Goal: Transaction & Acquisition: Purchase product/service

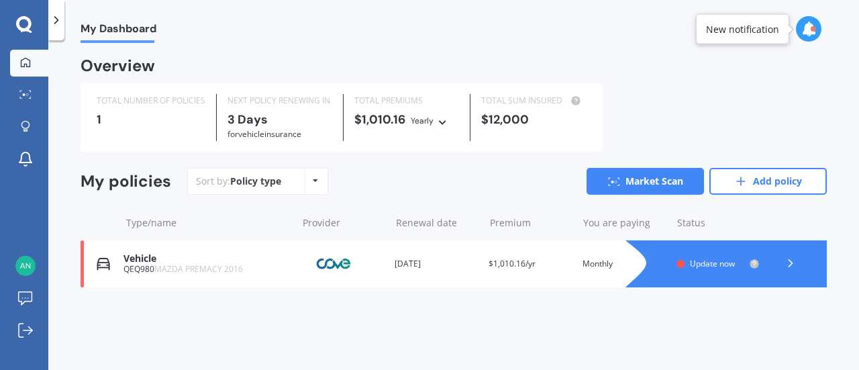
click at [27, 19] on icon at bounding box center [23, 23] width 15 height 15
click at [31, 87] on link "Market Scan" at bounding box center [29, 95] width 38 height 27
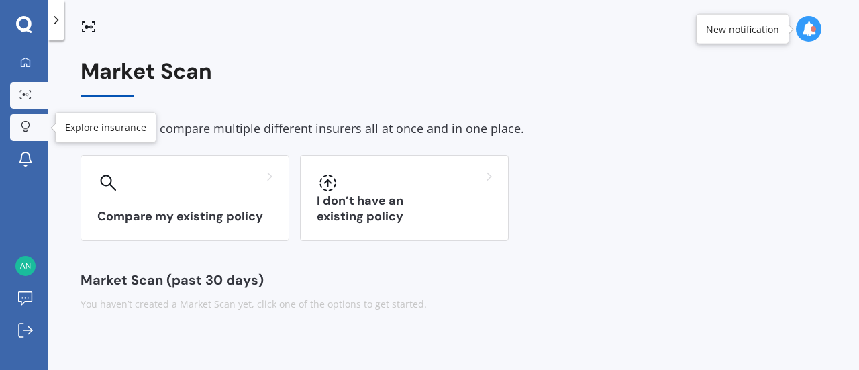
click at [29, 121] on icon at bounding box center [25, 126] width 9 height 11
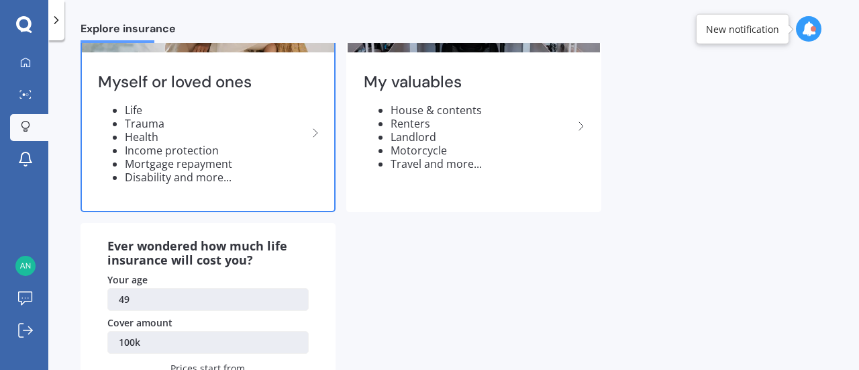
scroll to position [67, 0]
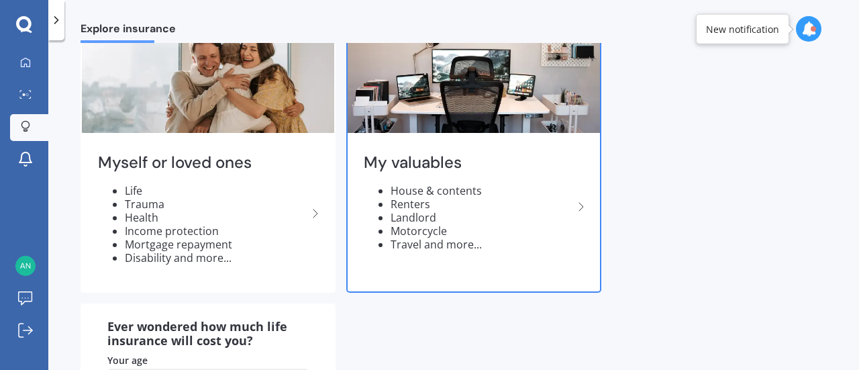
click at [434, 99] on img at bounding box center [474, 77] width 252 height 109
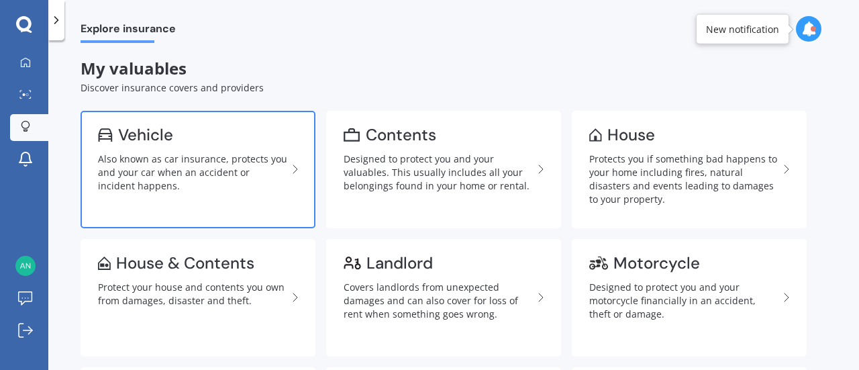
click at [162, 164] on div "Also known as car insurance, protects you and your car when an accident or inci…" at bounding box center [192, 172] width 189 height 40
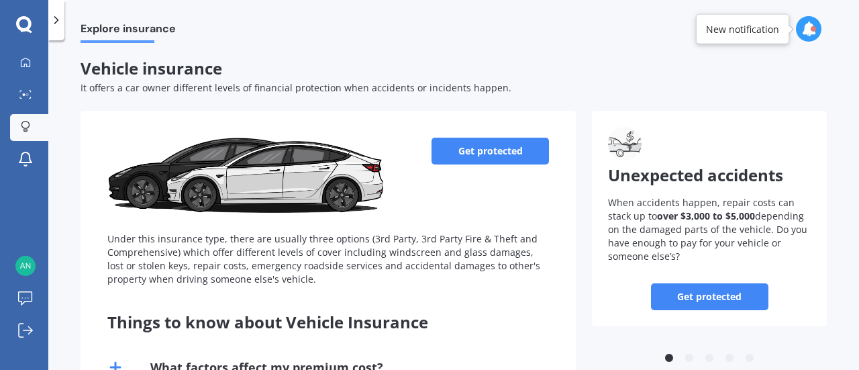
click at [479, 152] on link "Get protected" at bounding box center [490, 151] width 117 height 27
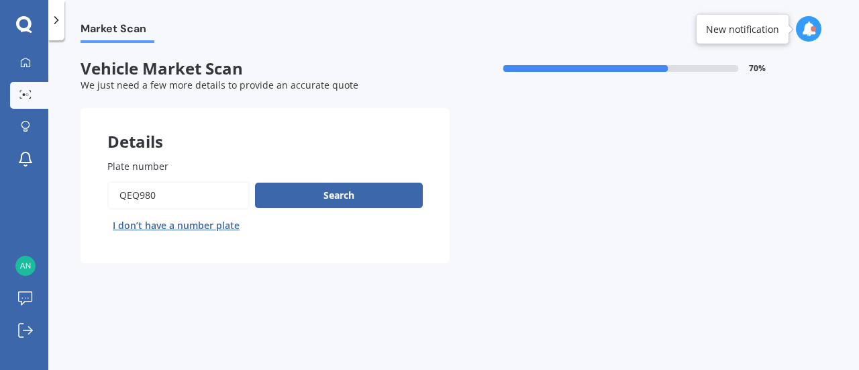
drag, startPoint x: 192, startPoint y: 193, endPoint x: 47, endPoint y: 197, distance: 145.1
click at [48, 197] on div "Market Scan Vehicle Market Scan 70 % We just need a few more details to provide…" at bounding box center [453, 208] width 811 height 330
type input "RKJ524"
click at [332, 197] on button "Search" at bounding box center [339, 196] width 168 height 26
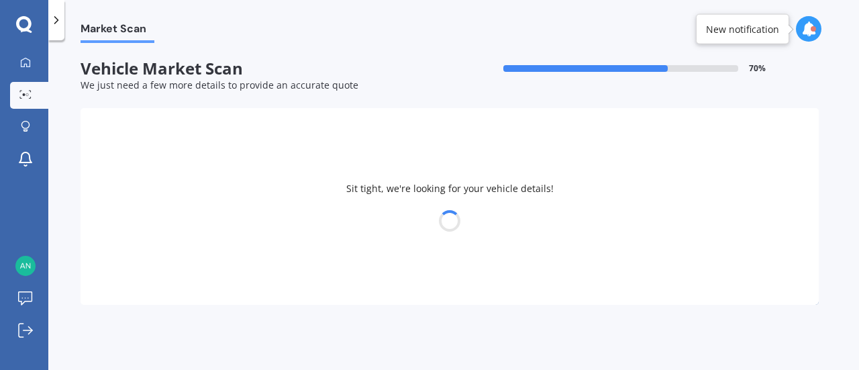
select select "MAZDA"
select select "DEMIO"
select select "03"
select select "04"
select select "1976"
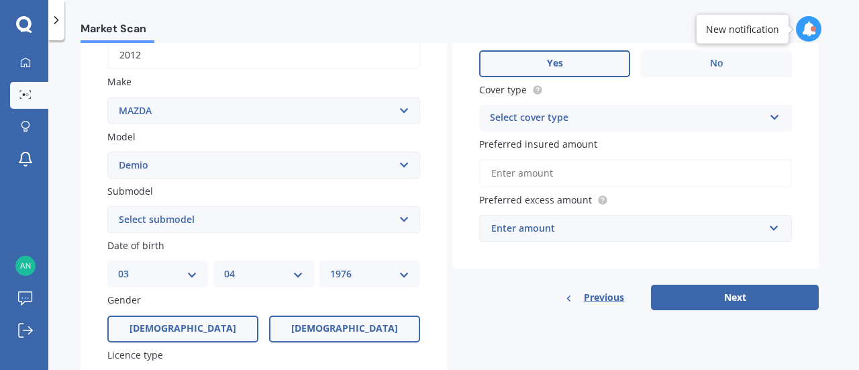
scroll to position [269, 0]
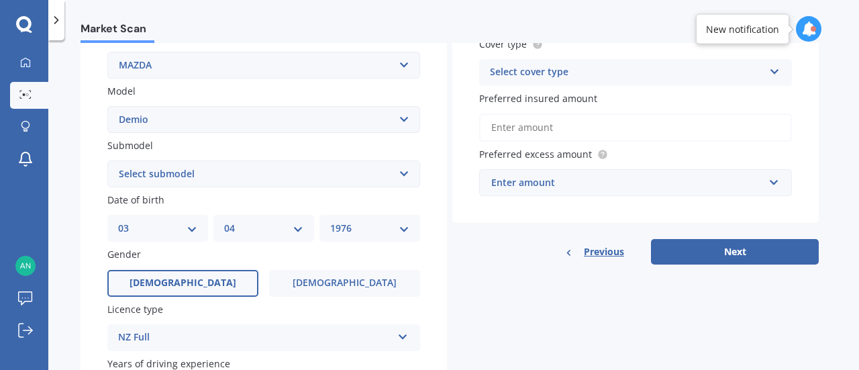
click at [299, 171] on select "Select submodel (All) Diesel Petrol XD Touring Turbo Diesel" at bounding box center [263, 173] width 313 height 27
select select "PETROL"
click at [107, 161] on select "Select submodel (All) Diesel Petrol XD Touring Turbo Diesel" at bounding box center [263, 173] width 313 height 27
click at [197, 233] on div "DD 01 02 03 04 05 06 07 08 09 10 11 12 13 14 15 16 17 18 19 20 21 22 23 24 25 2…" at bounding box center [157, 228] width 101 height 27
click at [193, 234] on select "DD 01 02 03 04 05 06 07 08 09 10 11 12 13 14 15 16 17 18 19 20 21 22 23 24 25 2…" at bounding box center [157, 228] width 79 height 15
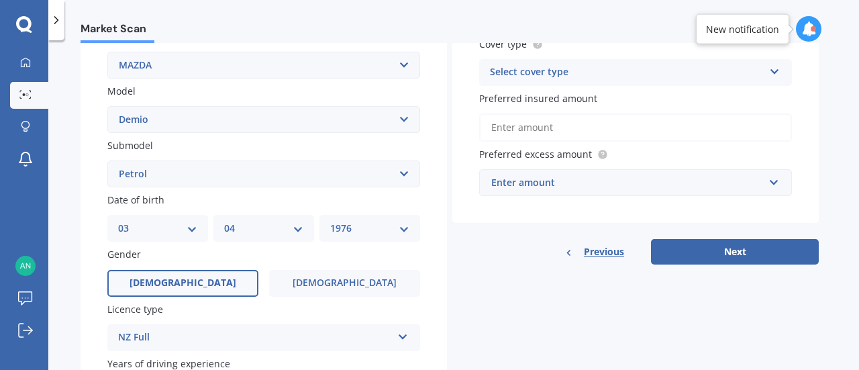
select select "14"
click at [118, 222] on select "DD 01 02 03 04 05 06 07 08 09 10 11 12 13 14 15 16 17 18 19 20 21 22 23 24 25 2…" at bounding box center [157, 228] width 79 height 15
click at [298, 232] on select "MM 01 02 03 04 05 06 07 08 09 10 11 12" at bounding box center [263, 228] width 79 height 15
select select "08"
click at [224, 222] on select "MM 01 02 03 04 05 06 07 08 09 10 11 12" at bounding box center [263, 228] width 79 height 15
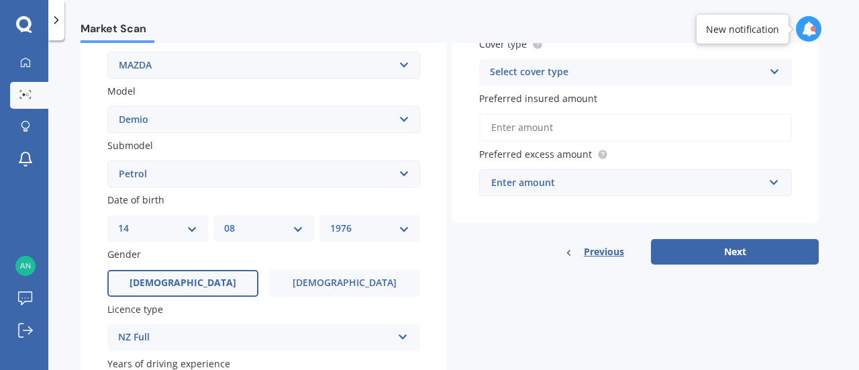
click at [377, 231] on select "YYYY 2025 2024 2023 2022 2021 2020 2019 2018 2017 2016 2015 2014 2013 2012 2011…" at bounding box center [369, 228] width 79 height 15
select select "1956"
click at [330, 222] on select "YYYY 2025 2024 2023 2022 2021 2020 2019 2018 2017 2016 2015 2014 2013 2012 2011…" at bounding box center [369, 228] width 79 height 15
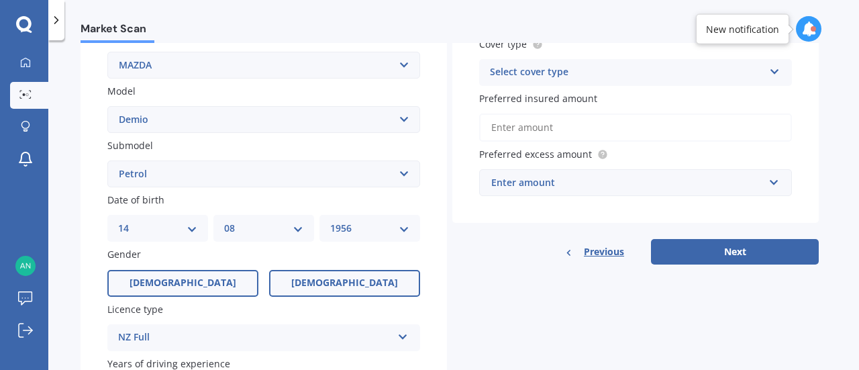
click at [293, 284] on label "[DEMOGRAPHIC_DATA]" at bounding box center [344, 283] width 151 height 27
click at [0, 0] on input "[DEMOGRAPHIC_DATA]" at bounding box center [0, 0] width 0 height 0
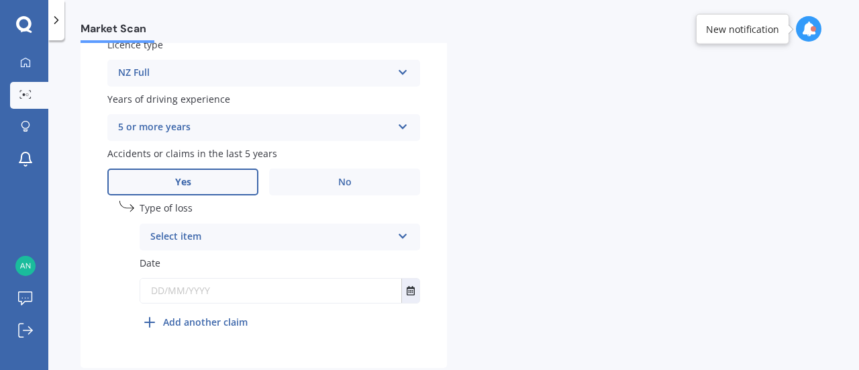
scroll to position [537, 0]
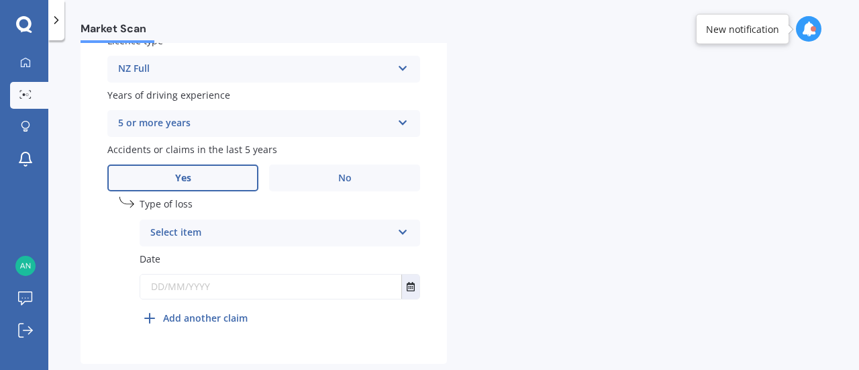
click at [220, 125] on div "5 or more years" at bounding box center [255, 123] width 274 height 16
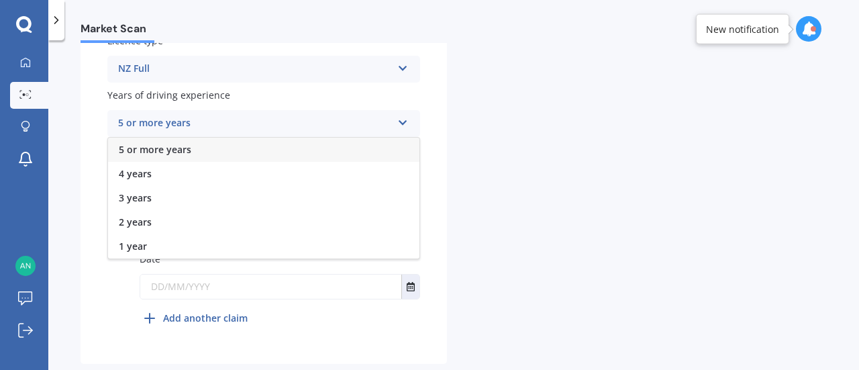
click at [213, 150] on div "5 or more years" at bounding box center [264, 150] width 312 height 24
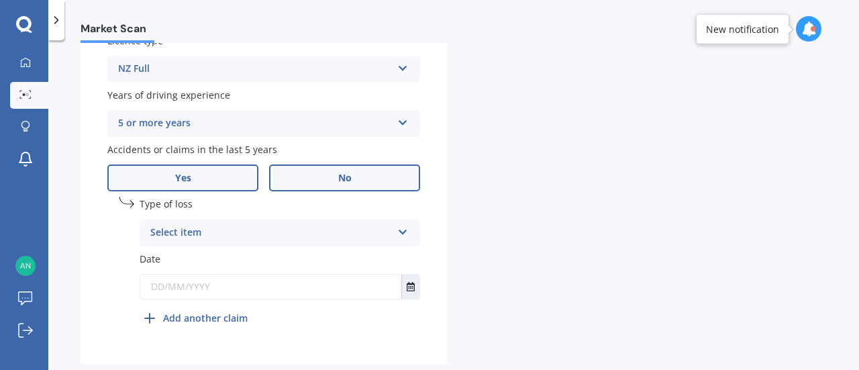
click at [336, 183] on label "No" at bounding box center [344, 177] width 151 height 27
click at [0, 0] on input "No" at bounding box center [0, 0] width 0 height 0
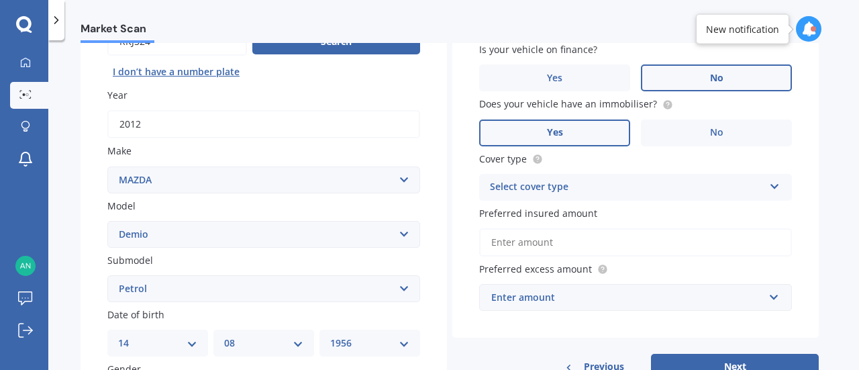
scroll to position [0, 0]
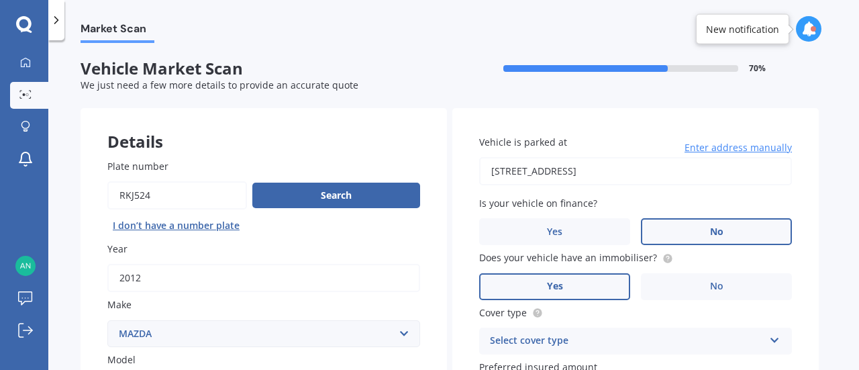
drag, startPoint x: 715, startPoint y: 169, endPoint x: 426, endPoint y: 162, distance: 289.4
type input "[STREET_ADDRESS]"
click at [676, 233] on label "No" at bounding box center [716, 231] width 151 height 27
click at [0, 0] on input "No" at bounding box center [0, 0] width 0 height 0
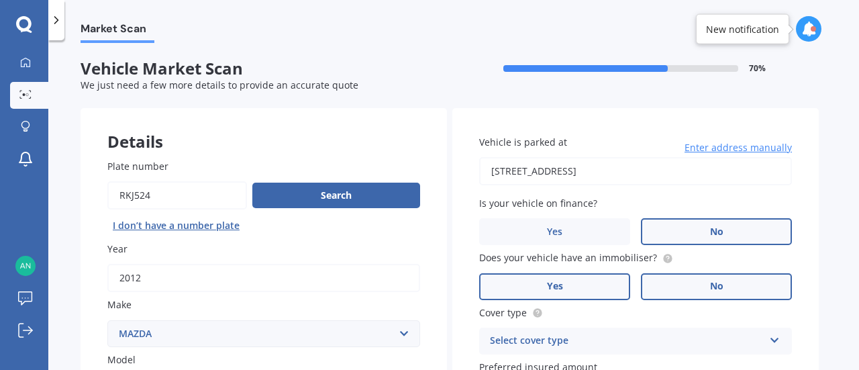
click at [694, 287] on label "No" at bounding box center [716, 286] width 151 height 27
click at [0, 0] on input "No" at bounding box center [0, 0] width 0 height 0
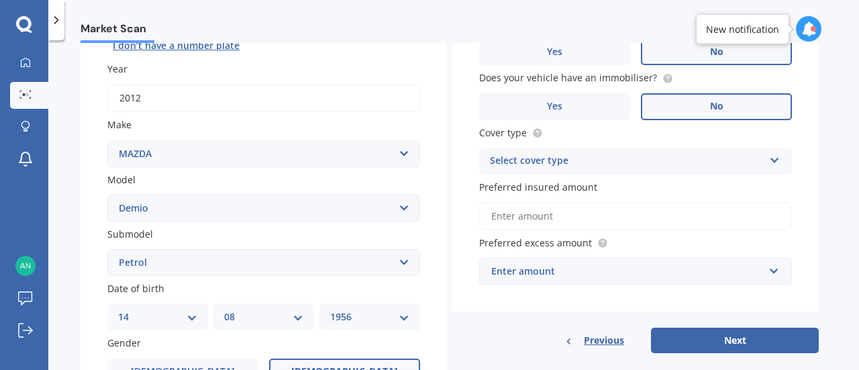
scroll to position [201, 0]
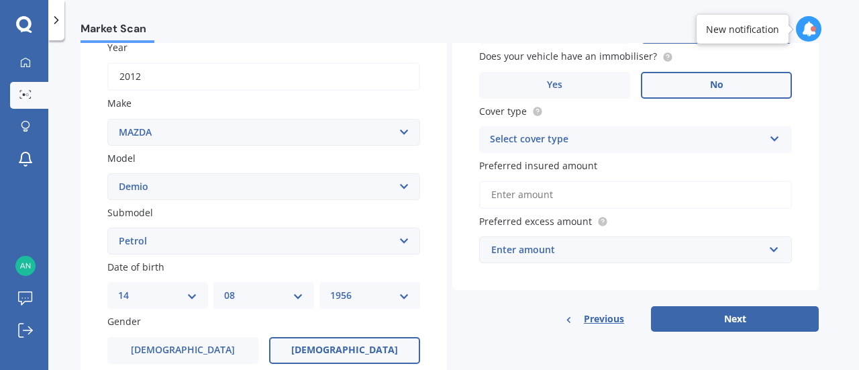
click at [634, 138] on div "Select cover type" at bounding box center [627, 140] width 274 height 16
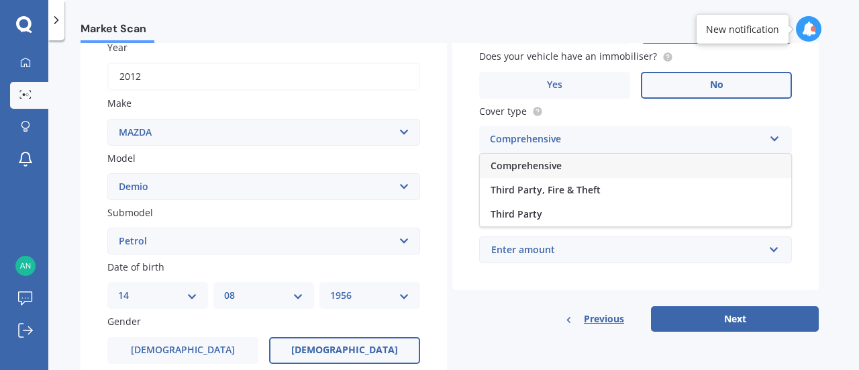
click at [603, 167] on div "Comprehensive" at bounding box center [636, 166] width 312 height 24
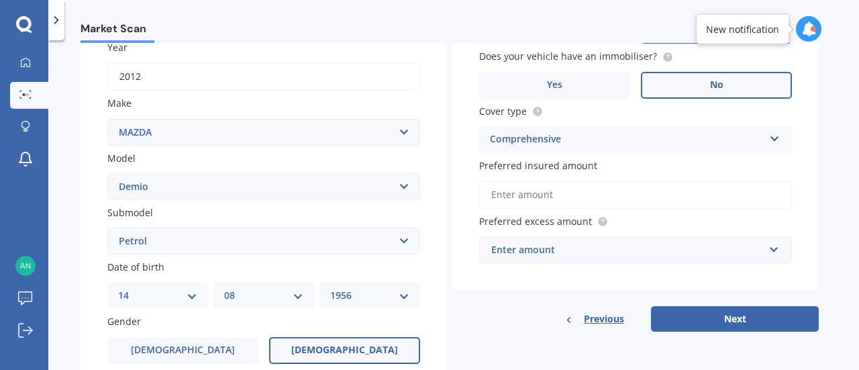
click at [572, 195] on input "Preferred insured amount" at bounding box center [635, 195] width 313 height 28
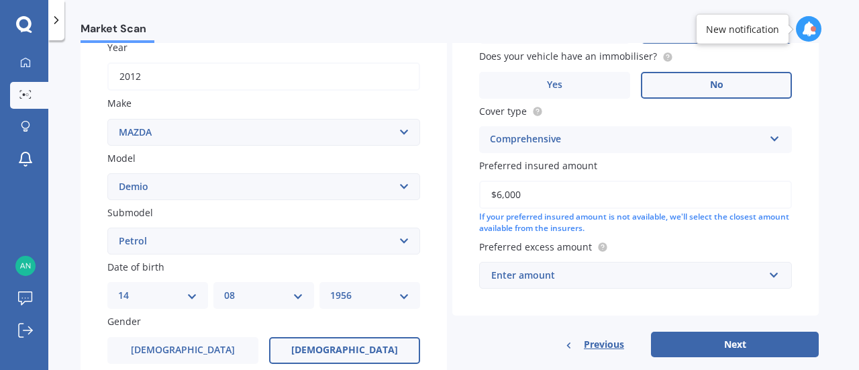
type input "$6,000"
click at [612, 283] on div "Enter amount" at bounding box center [627, 275] width 273 height 15
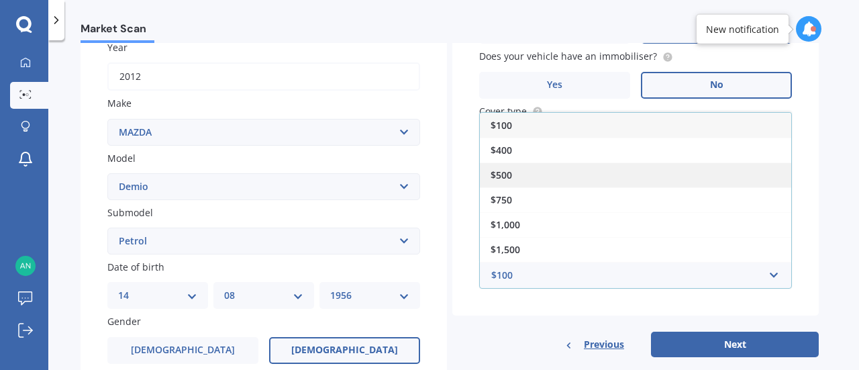
click at [607, 168] on div "$500" at bounding box center [636, 174] width 312 height 25
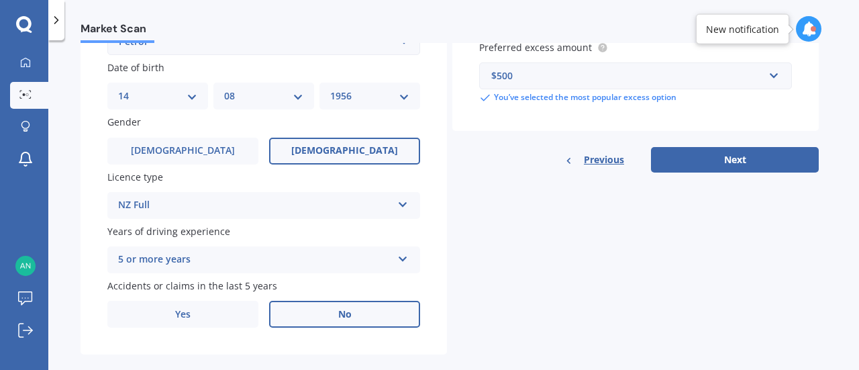
scroll to position [403, 0]
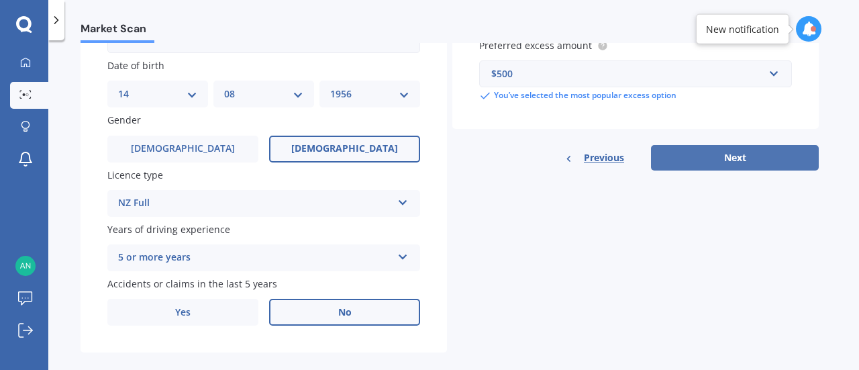
click at [743, 161] on button "Next" at bounding box center [735, 158] width 168 height 26
select select "14"
select select "08"
select select "1956"
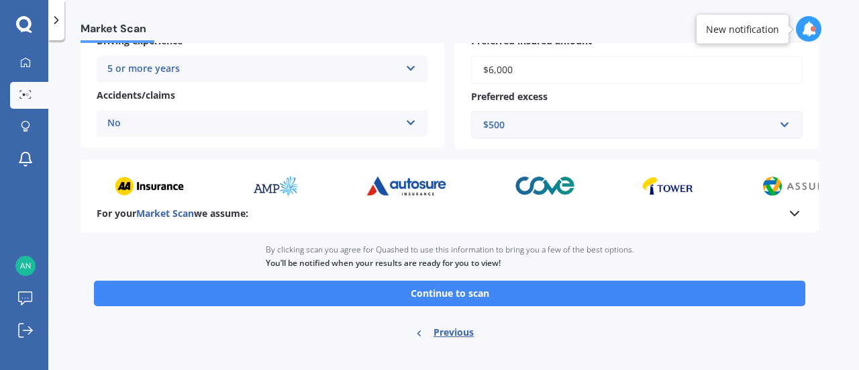
scroll to position [324, 0]
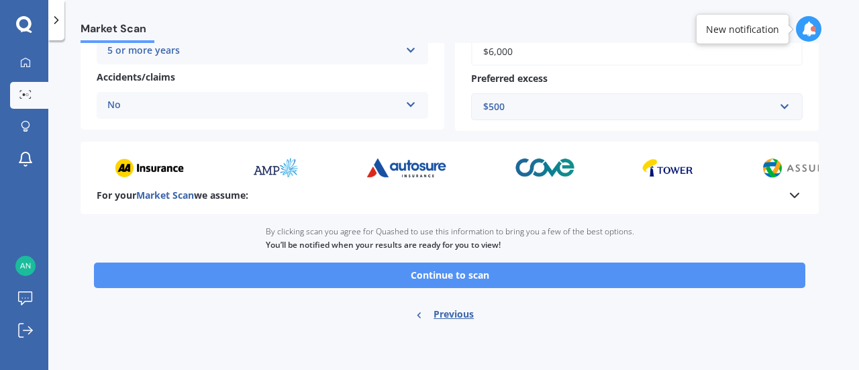
click at [532, 273] on button "Continue to scan" at bounding box center [450, 276] width 712 height 26
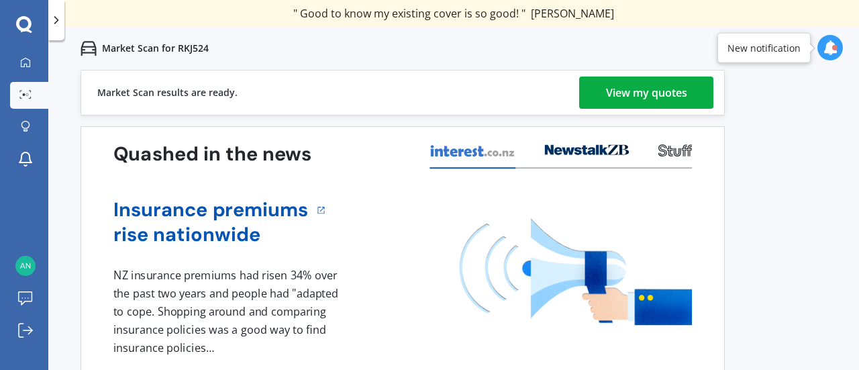
click at [663, 89] on div "View my quotes" at bounding box center [646, 93] width 81 height 32
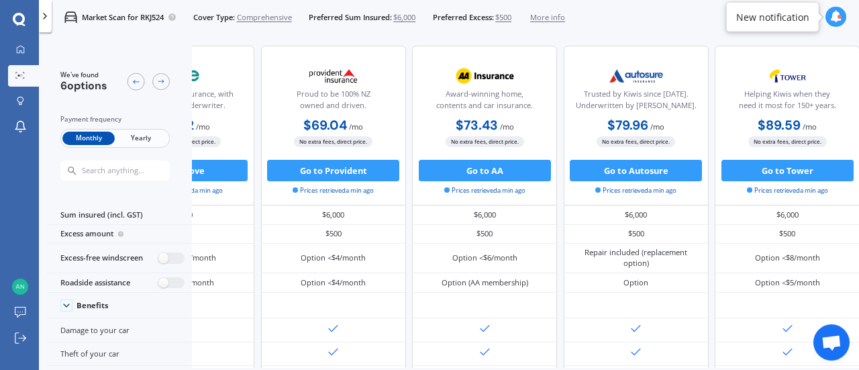
scroll to position [0, 301]
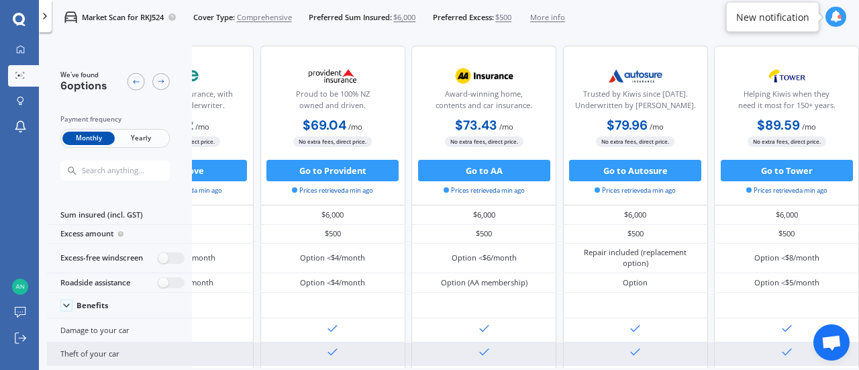
drag, startPoint x: 615, startPoint y: 360, endPoint x: 361, endPoint y: 348, distance: 254.7
click at [361, 348] on div at bounding box center [408, 353] width 902 height 23
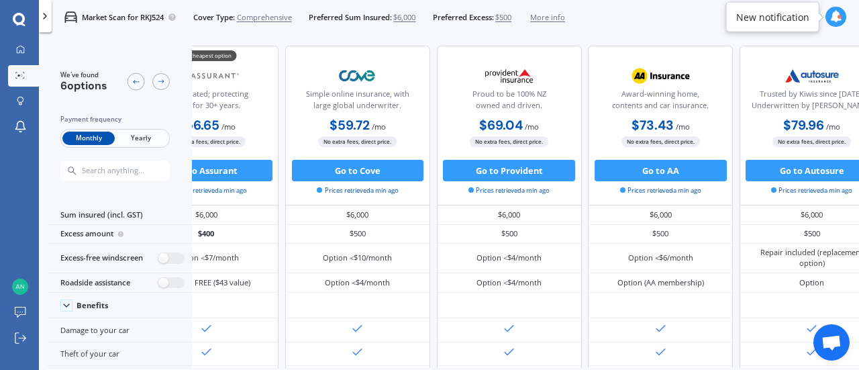
scroll to position [0, 0]
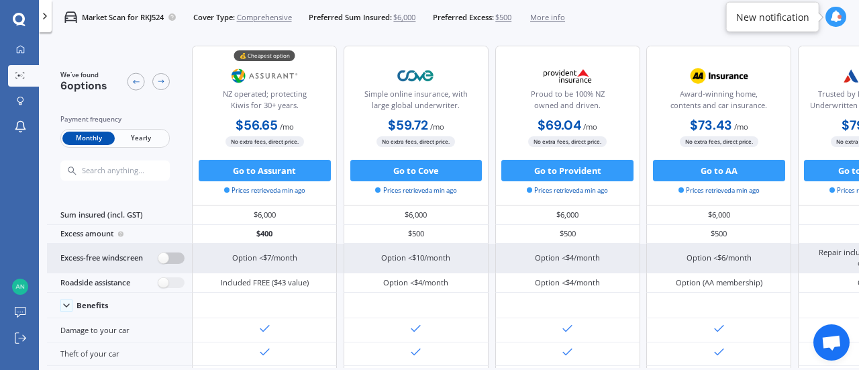
click at [173, 257] on label at bounding box center [171, 257] width 26 height 11
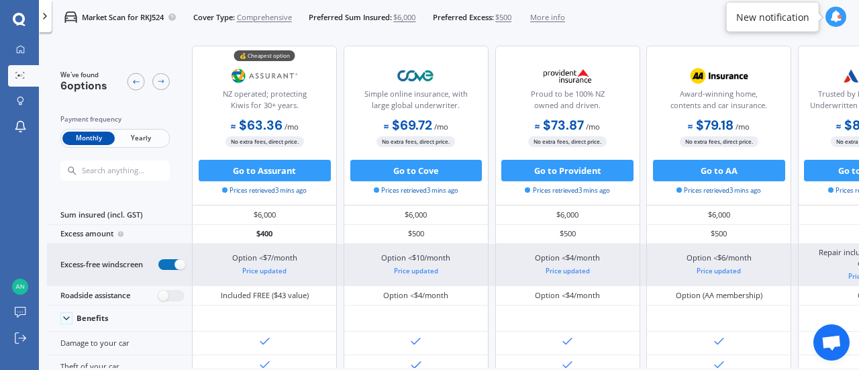
click at [164, 261] on label at bounding box center [171, 264] width 26 height 11
radio input "false"
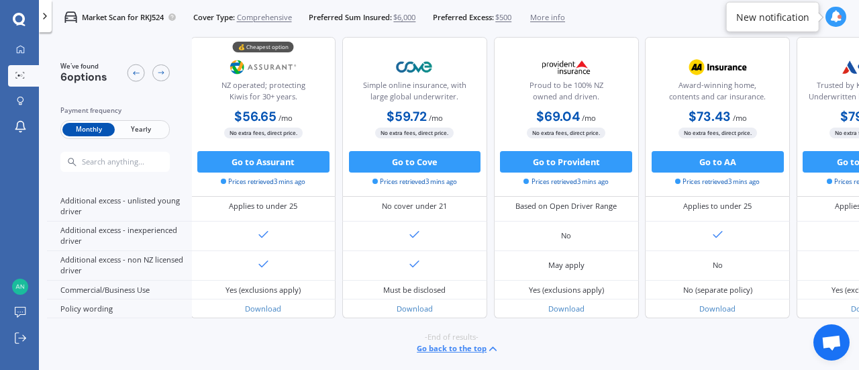
scroll to position [737, 0]
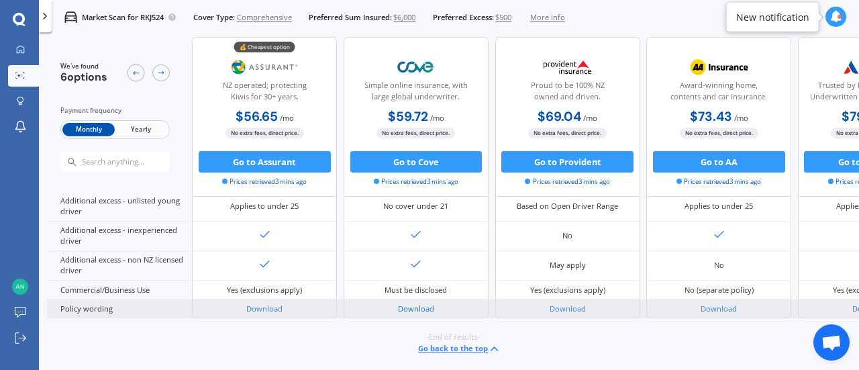
click at [418, 303] on link "Download" at bounding box center [416, 308] width 36 height 10
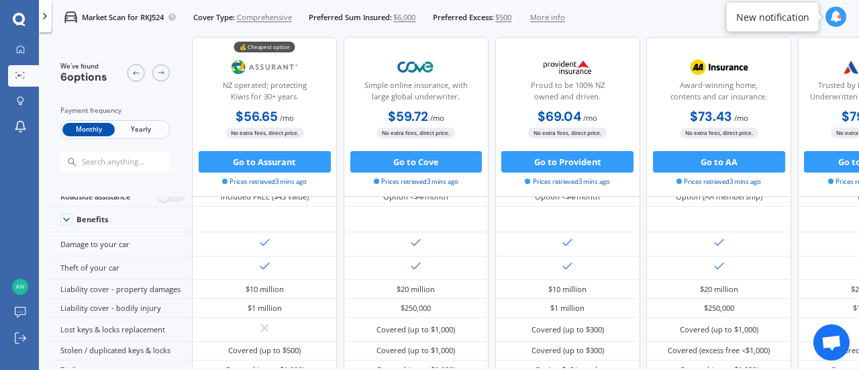
scroll to position [0, 0]
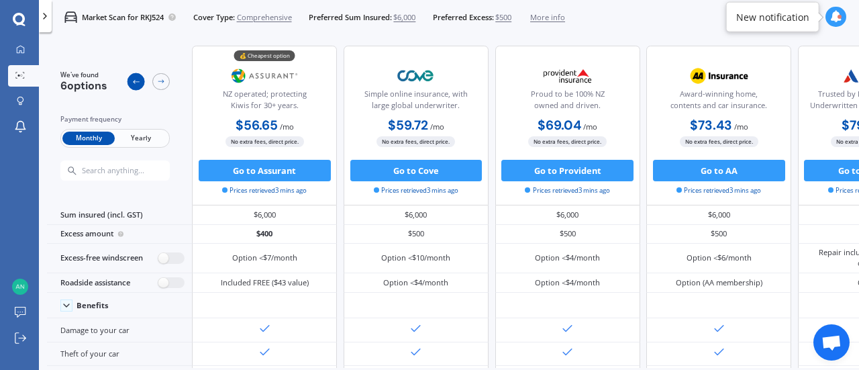
click at [137, 79] on icon at bounding box center [136, 81] width 9 height 9
click at [141, 141] on span "Yearly" at bounding box center [141, 139] width 52 height 14
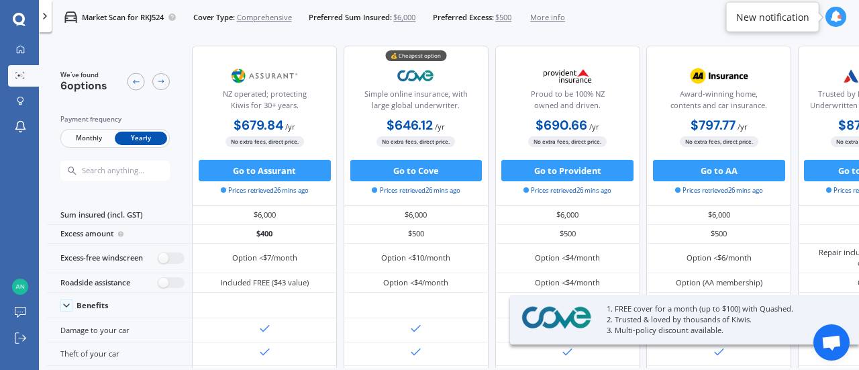
click at [264, 13] on span "Comprehensive" at bounding box center [264, 17] width 55 height 11
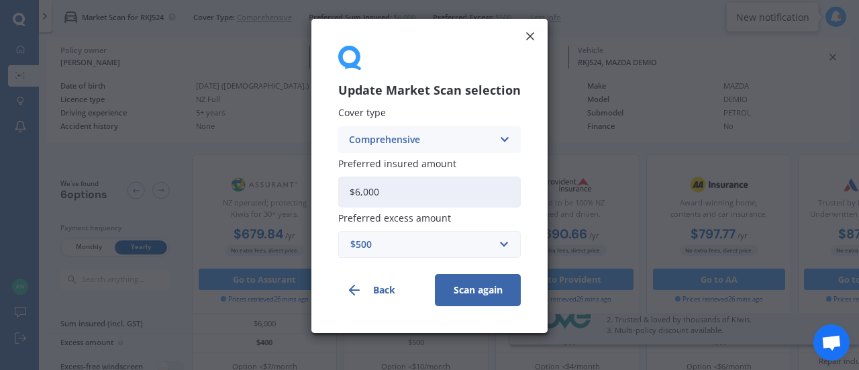
click at [467, 140] on div "Comprehensive" at bounding box center [421, 139] width 144 height 15
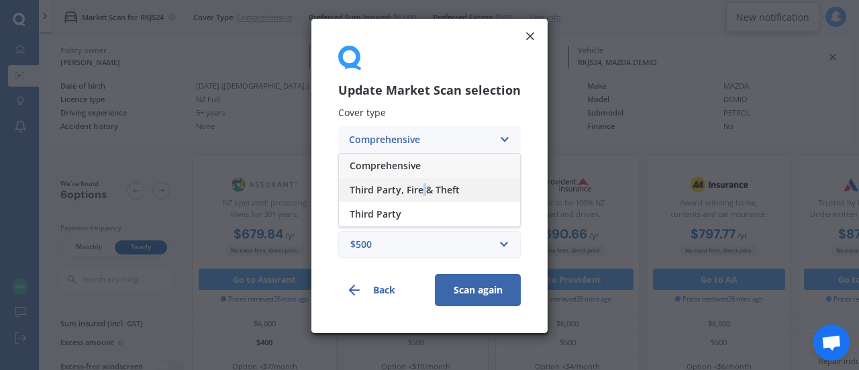
click at [424, 189] on span "Third Party, Fire & Theft" at bounding box center [405, 189] width 110 height 9
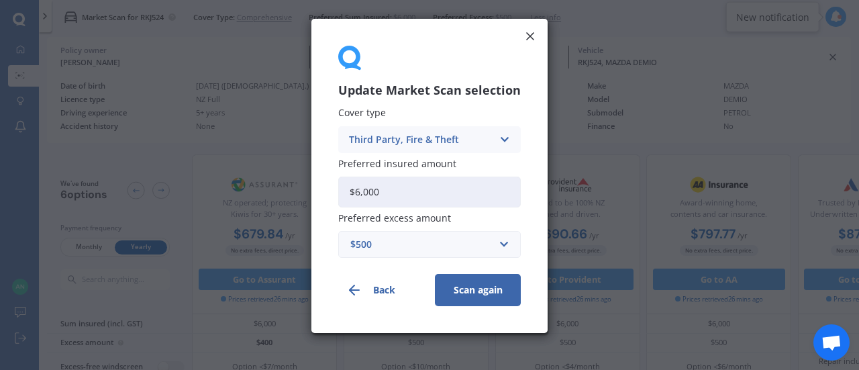
click at [494, 286] on button "Scan again" at bounding box center [478, 290] width 86 height 32
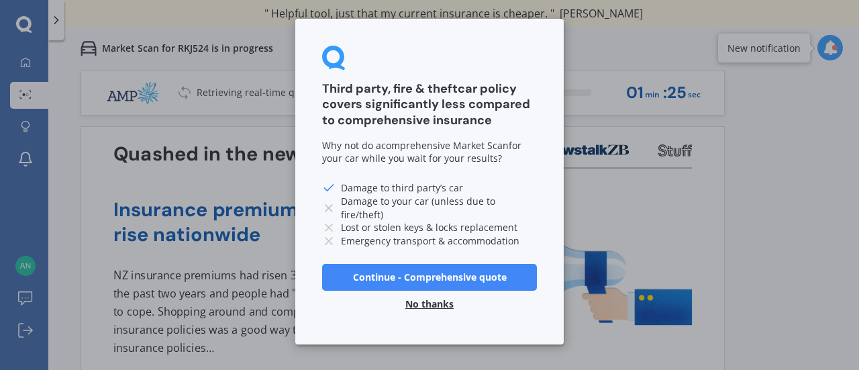
click at [436, 275] on button "Continue - Comprehensive quote" at bounding box center [429, 277] width 215 height 27
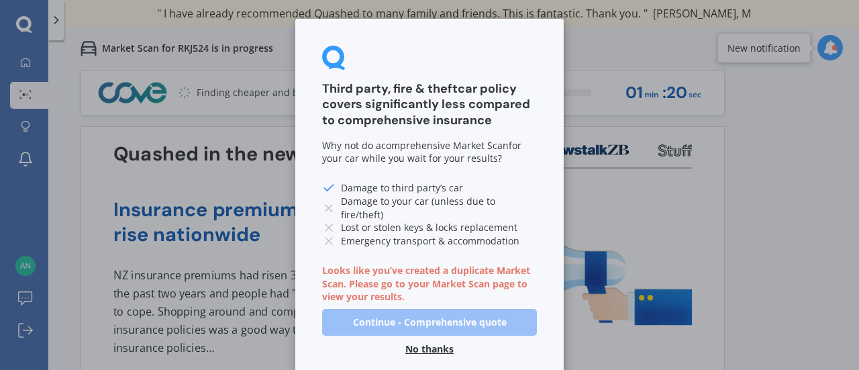
click at [426, 338] on button "No thanks" at bounding box center [429, 349] width 64 height 27
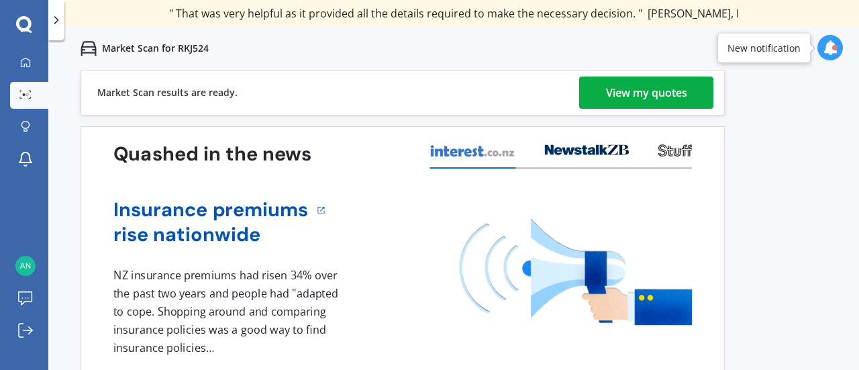
click at [673, 93] on div "View my quotes" at bounding box center [646, 93] width 81 height 32
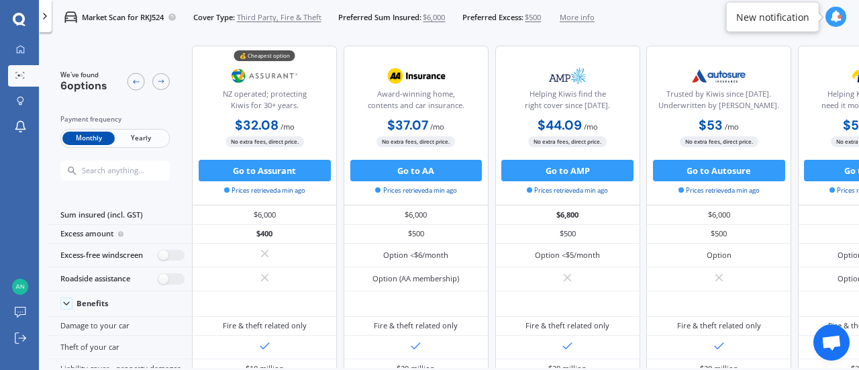
scroll to position [83, 0]
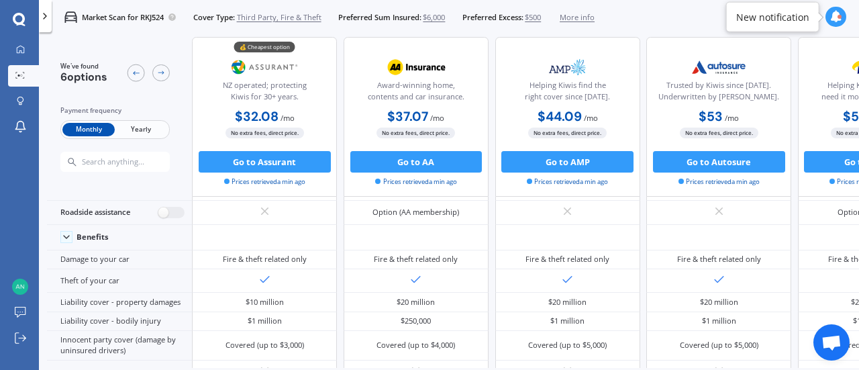
click at [140, 131] on span "Yearly" at bounding box center [141, 130] width 52 height 14
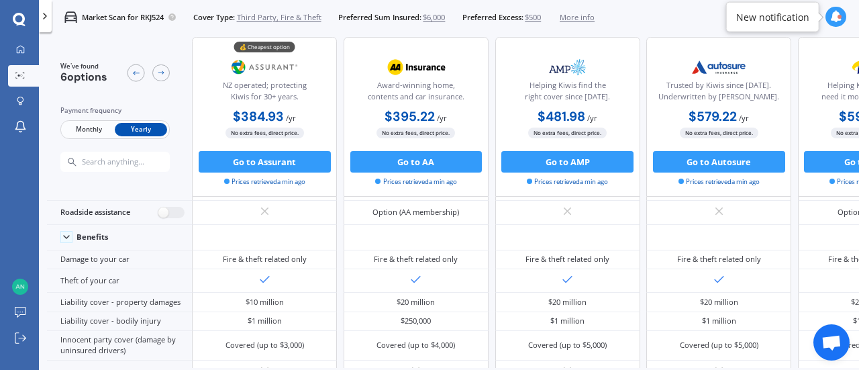
scroll to position [0, 0]
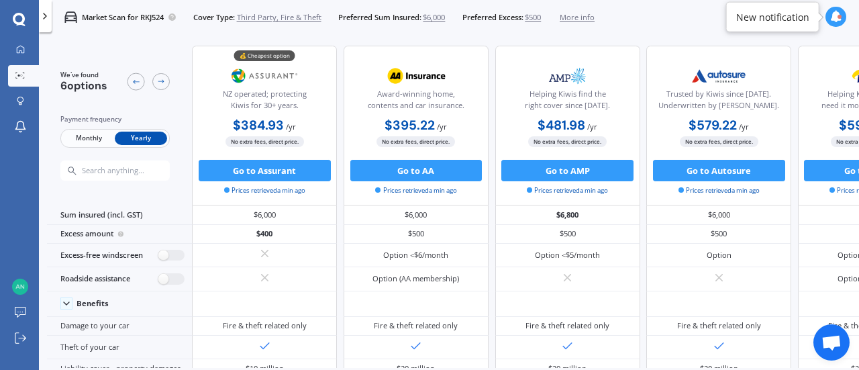
click at [308, 17] on span "Third Party, Fire & Theft" at bounding box center [279, 17] width 85 height 11
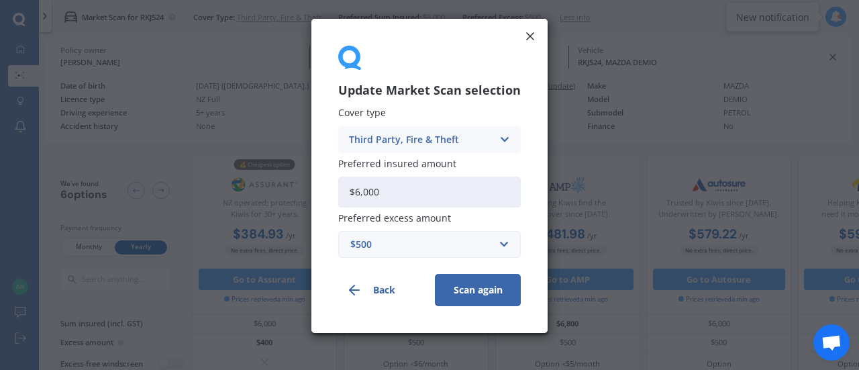
click at [486, 140] on div "Third Party, Fire & Theft" at bounding box center [421, 139] width 144 height 15
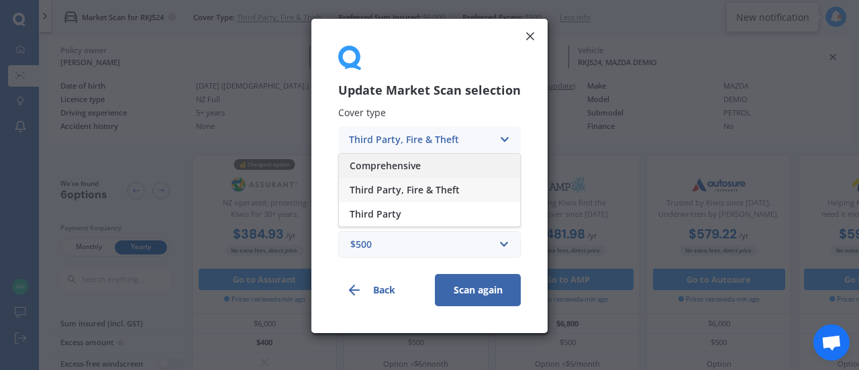
click at [456, 166] on div "Comprehensive" at bounding box center [429, 166] width 181 height 24
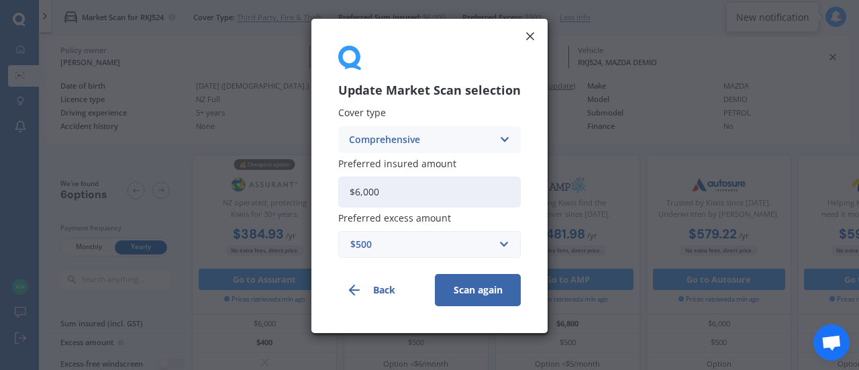
click at [490, 287] on button "Scan again" at bounding box center [478, 290] width 86 height 32
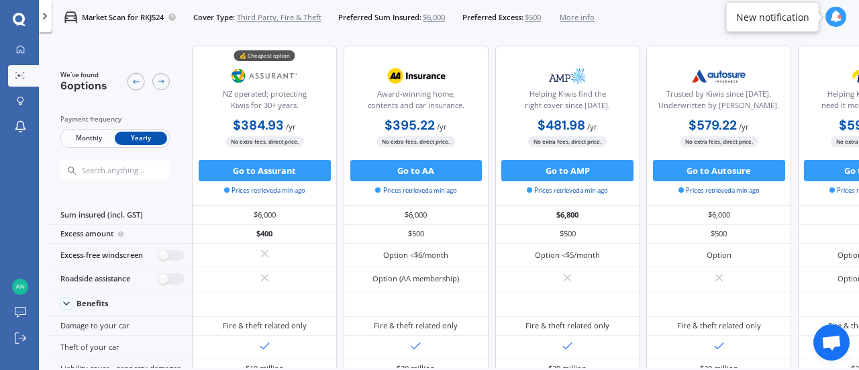
click at [311, 17] on span "Third Party, Fire & Theft" at bounding box center [279, 17] width 85 height 11
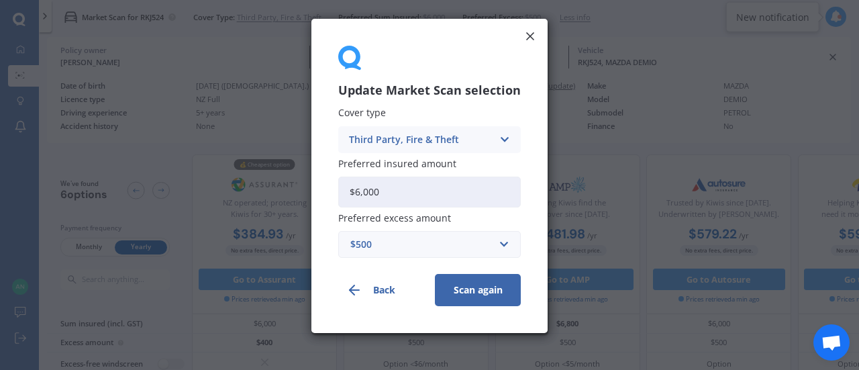
click at [495, 140] on div "Third Party, Fire & Theft Comprehensive Third Party, Fire & Theft Third Party" at bounding box center [429, 139] width 183 height 27
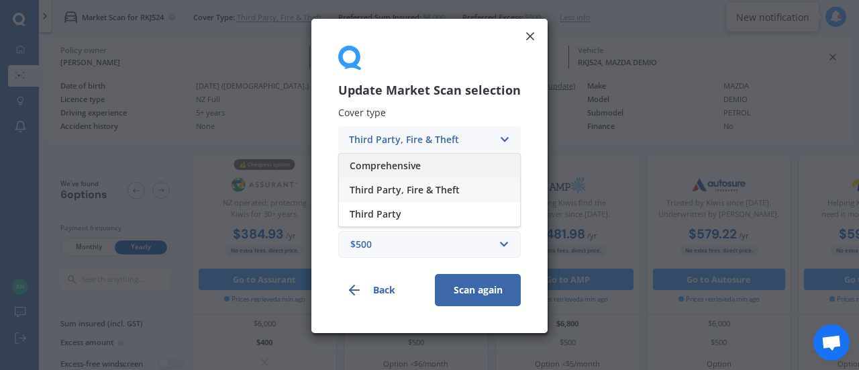
click at [454, 165] on div "Comprehensive" at bounding box center [429, 166] width 181 height 24
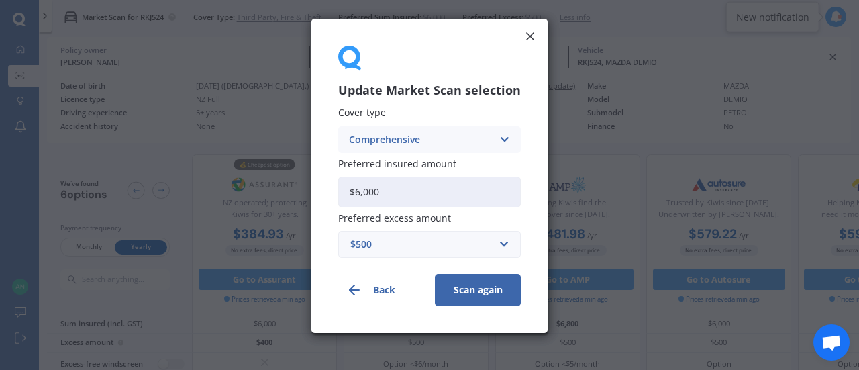
click at [472, 287] on button "Scan again" at bounding box center [478, 290] width 86 height 32
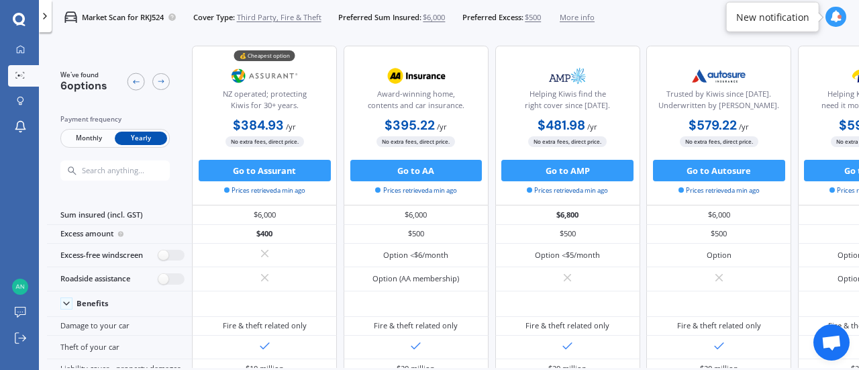
click at [265, 17] on span "Third Party, Fire & Theft" at bounding box center [279, 17] width 85 height 11
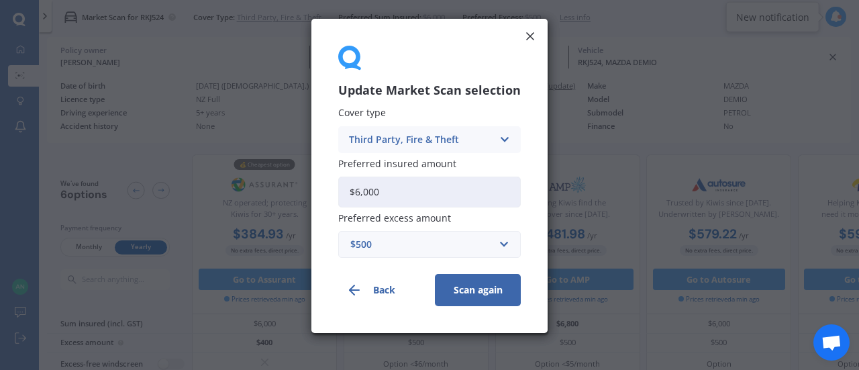
click at [393, 288] on button "Back" at bounding box center [381, 290] width 86 height 32
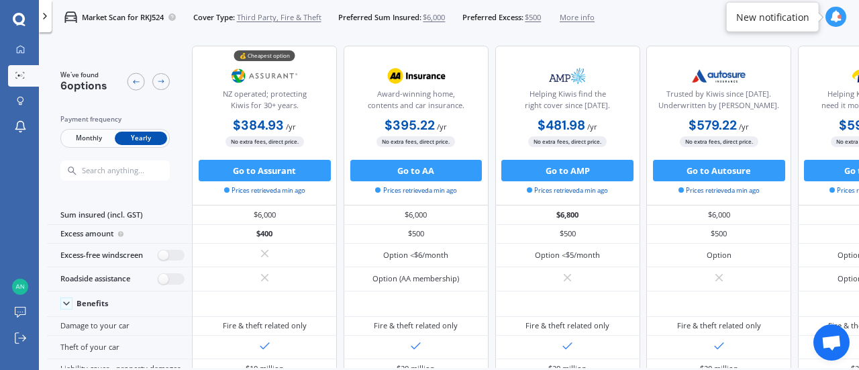
click at [278, 13] on span "Third Party, Fire & Theft" at bounding box center [279, 17] width 85 height 11
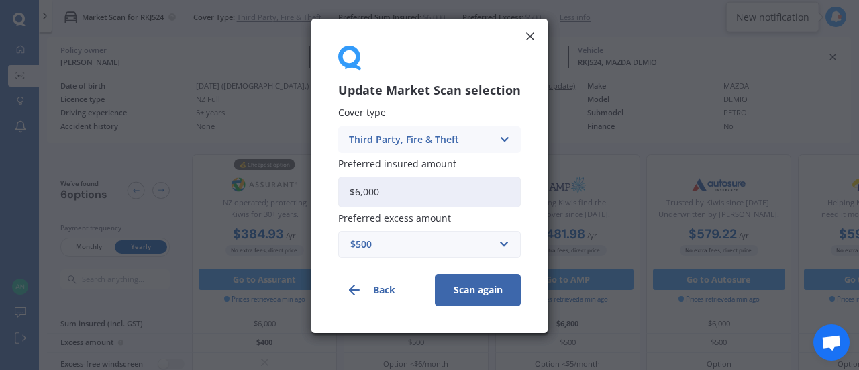
click at [486, 140] on div "Third Party, Fire & Theft" at bounding box center [421, 139] width 144 height 15
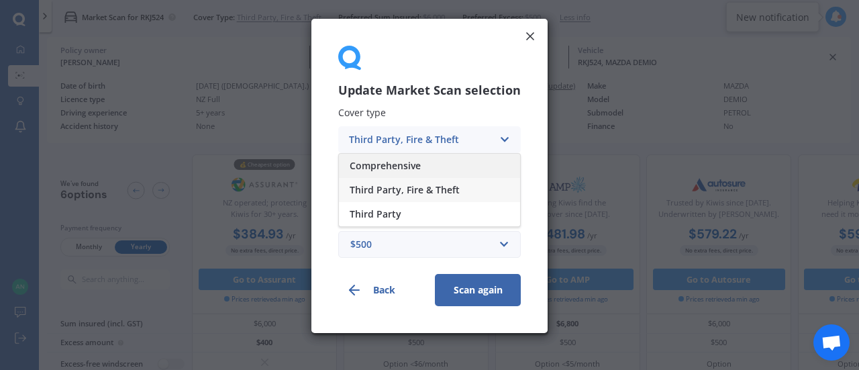
click at [406, 163] on span "Comprehensive" at bounding box center [385, 165] width 71 height 9
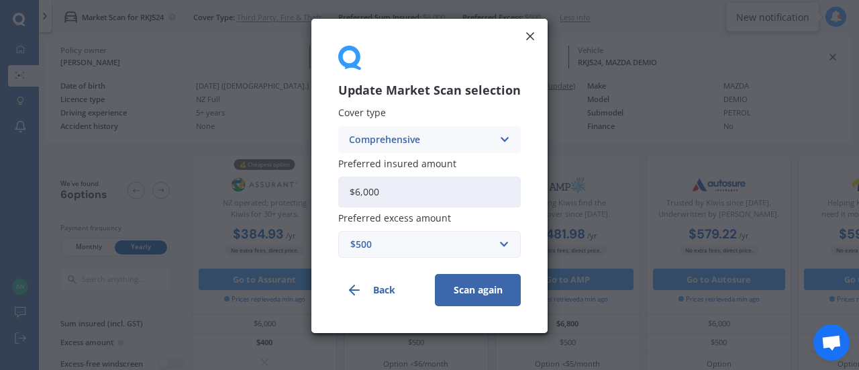
click at [474, 281] on button "Scan again" at bounding box center [478, 290] width 86 height 32
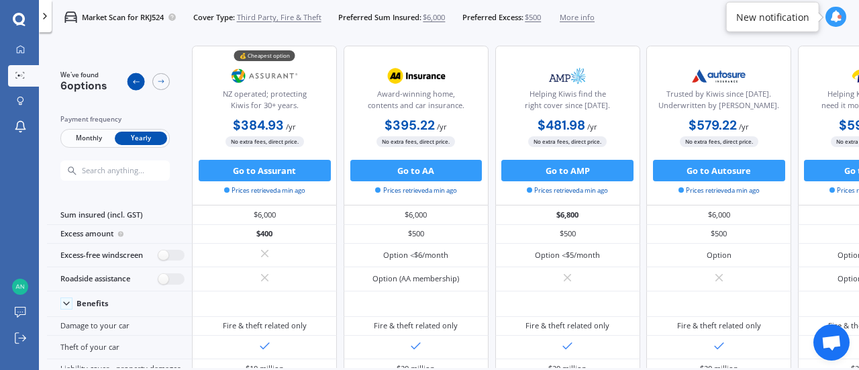
click at [133, 80] on icon at bounding box center [136, 81] width 9 height 9
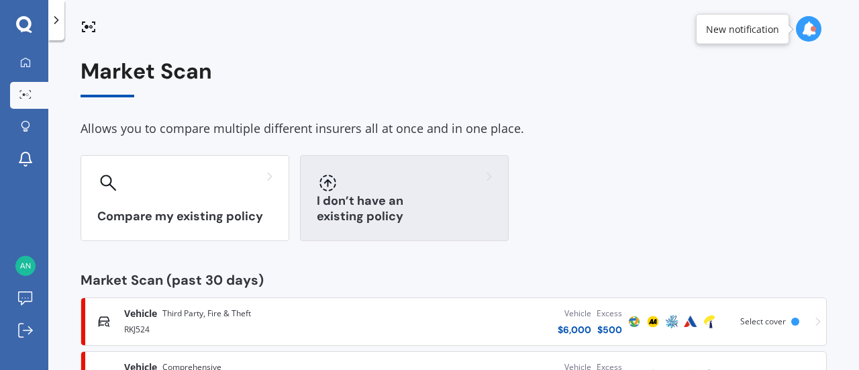
scroll to position [59, 0]
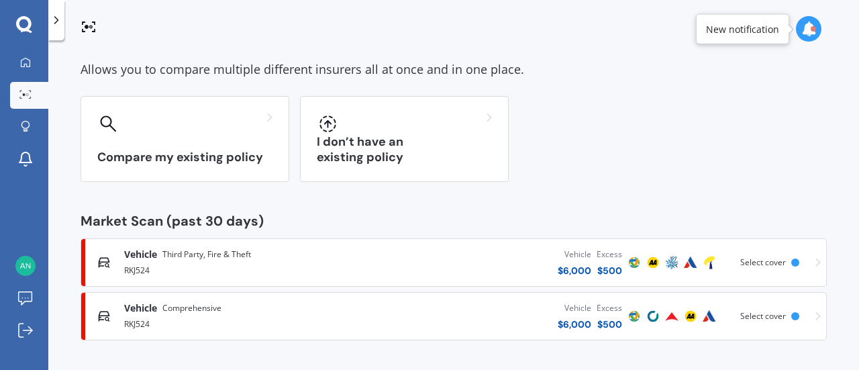
click at [310, 327] on div "RKJ524" at bounding box center [242, 323] width 237 height 16
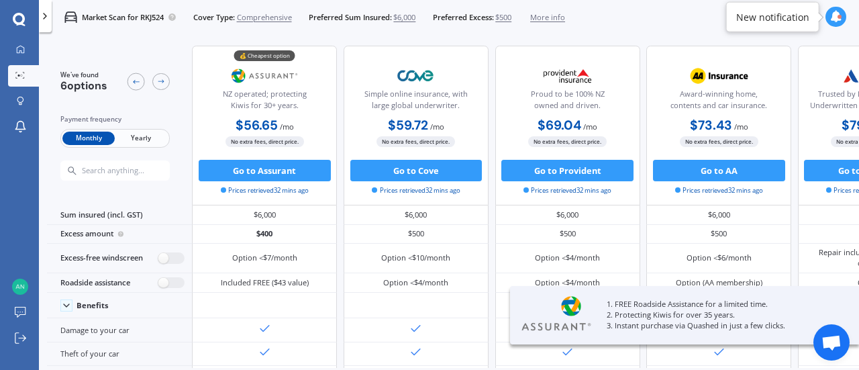
click at [146, 135] on span "Yearly" at bounding box center [141, 139] width 52 height 14
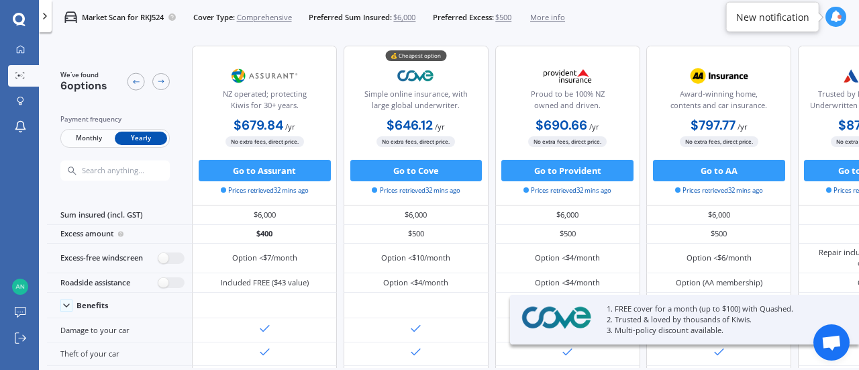
click at [78, 142] on span "Monthly" at bounding box center [88, 139] width 52 height 14
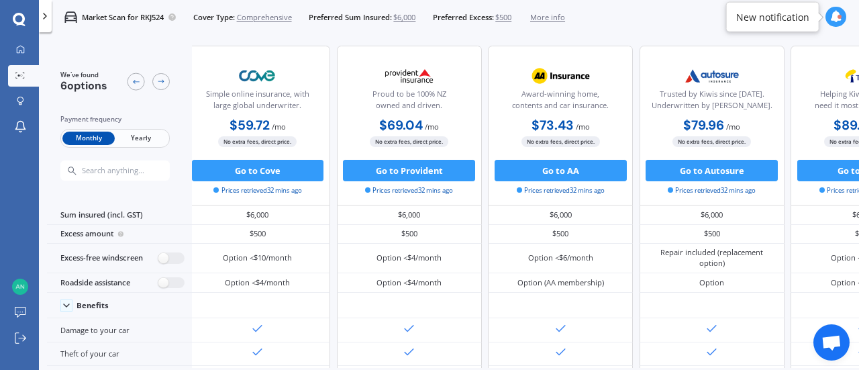
scroll to position [0, 301]
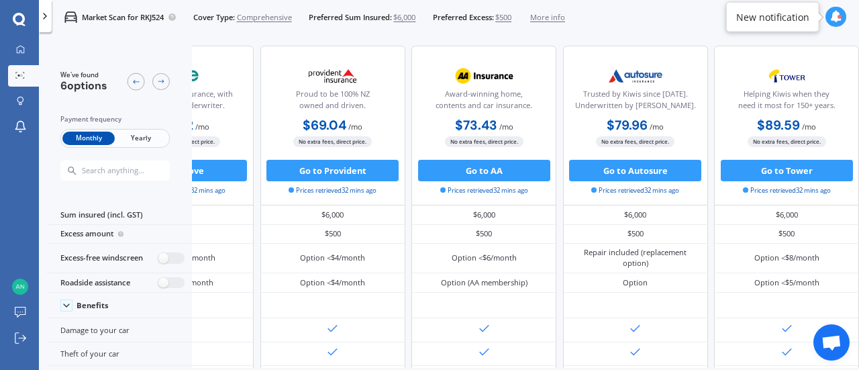
click at [136, 137] on span "Yearly" at bounding box center [141, 139] width 52 height 14
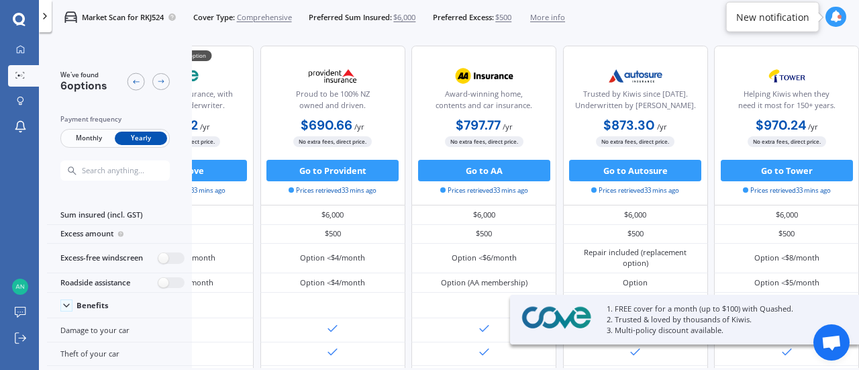
click at [80, 140] on span "Monthly" at bounding box center [88, 139] width 52 height 14
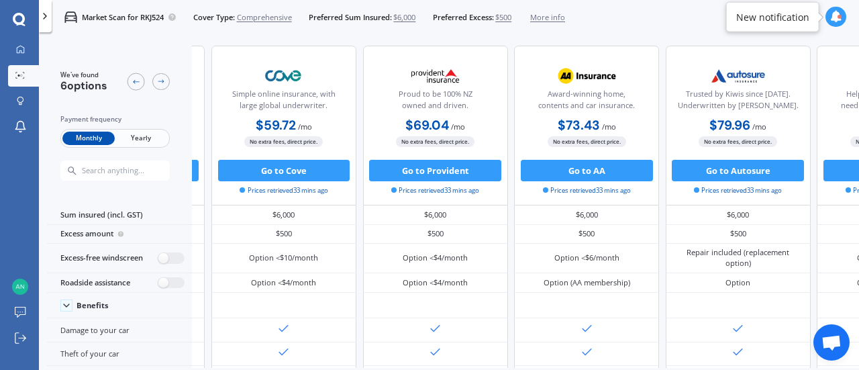
scroll to position [0, 0]
